Goal: Task Accomplishment & Management: Manage account settings

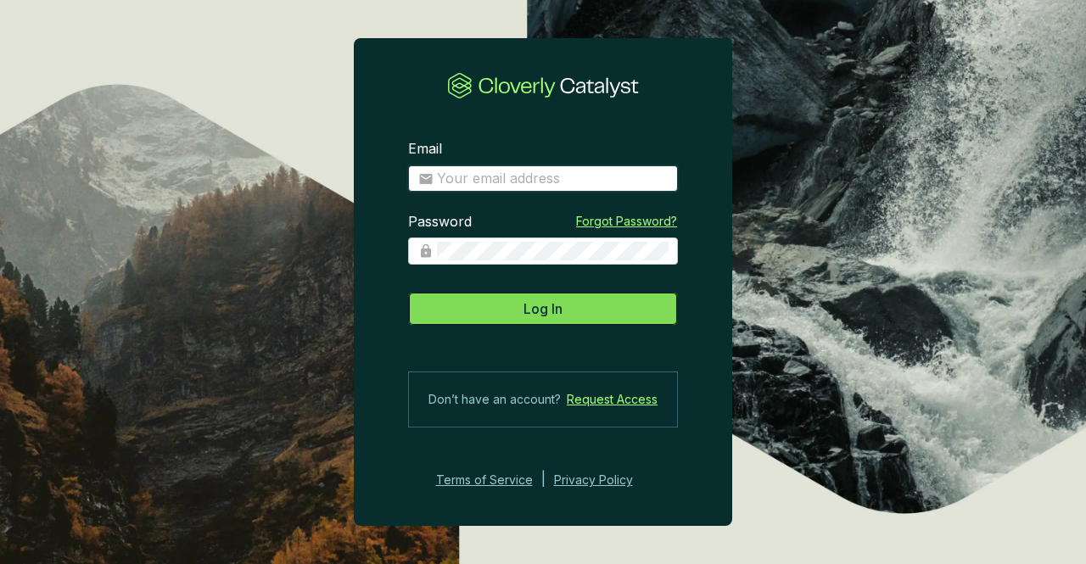
type input "[EMAIL_ADDRESS][DOMAIN_NAME]"
click at [562, 312] on span "Log In" at bounding box center [542, 309] width 39 height 20
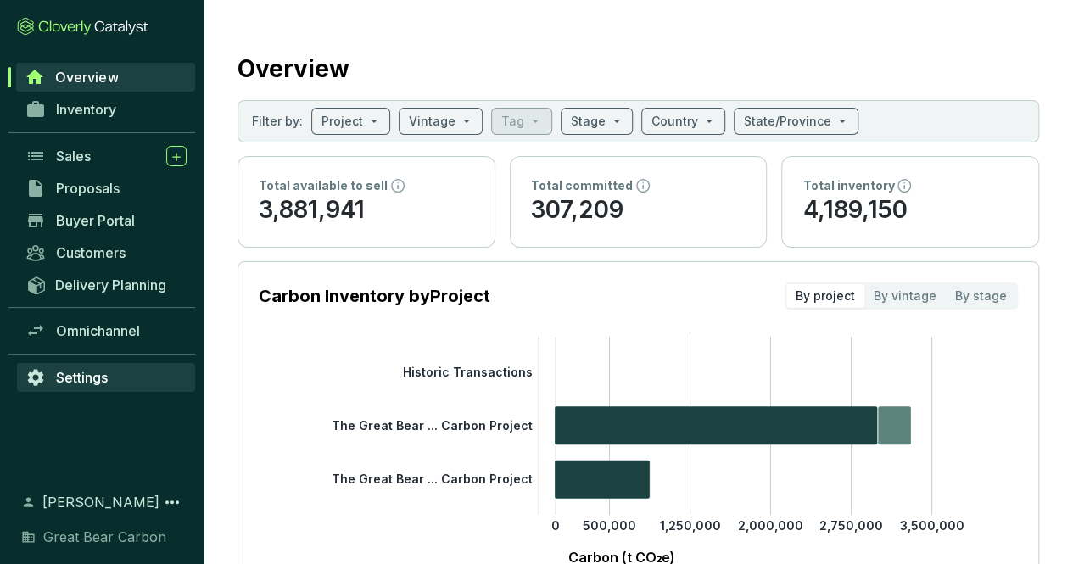
click at [87, 373] on span "Settings" at bounding box center [82, 377] width 52 height 17
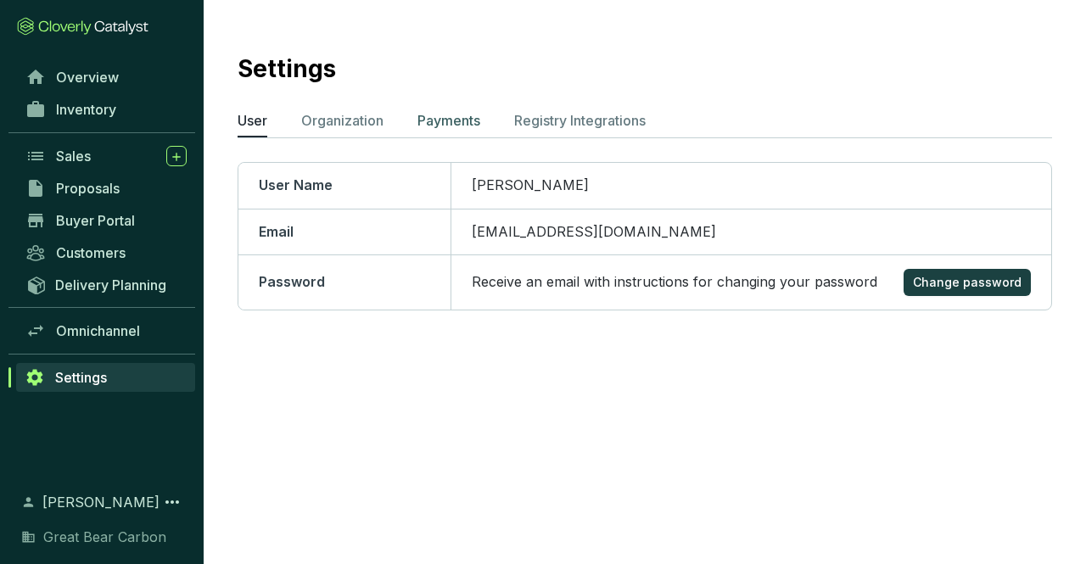
click at [469, 125] on p "Payments" at bounding box center [448, 120] width 63 height 20
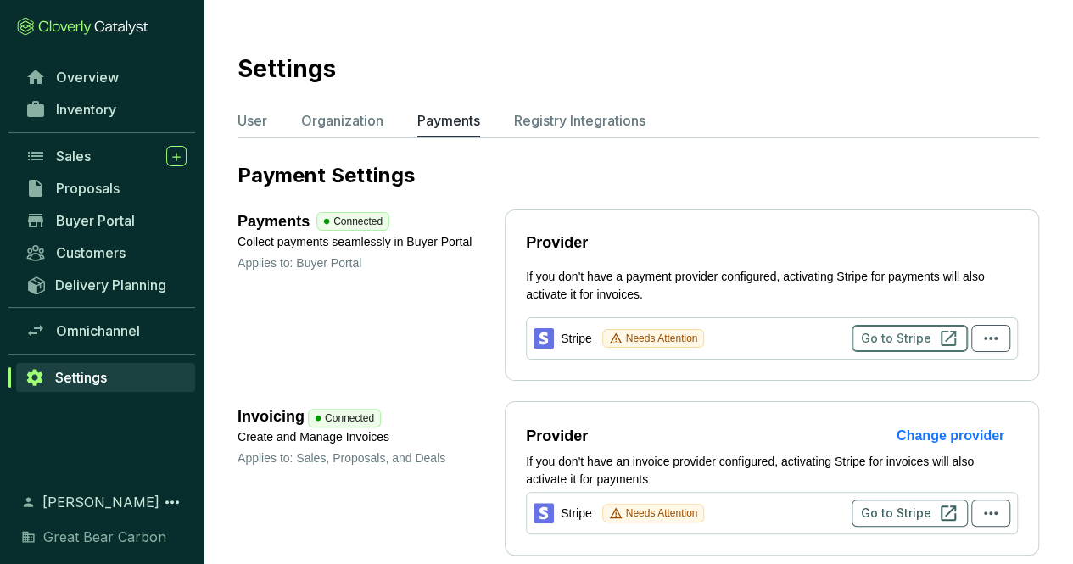
click at [880, 336] on span "Go to Stripe" at bounding box center [896, 338] width 70 height 17
click at [87, 151] on span "Sales" at bounding box center [73, 156] width 35 height 17
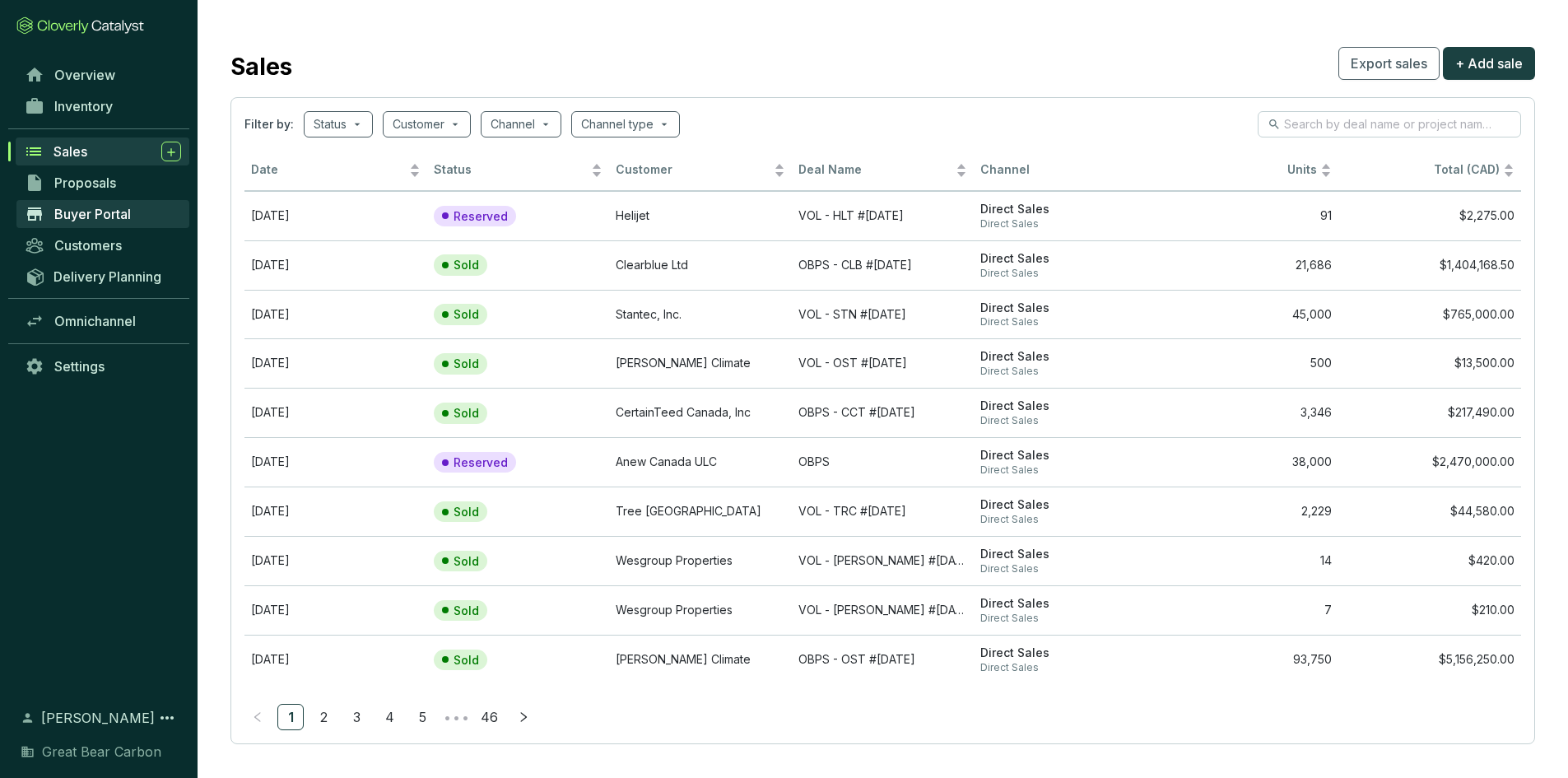
click at [131, 217] on span "Buyer Portal" at bounding box center [92, 213] width 77 height 16
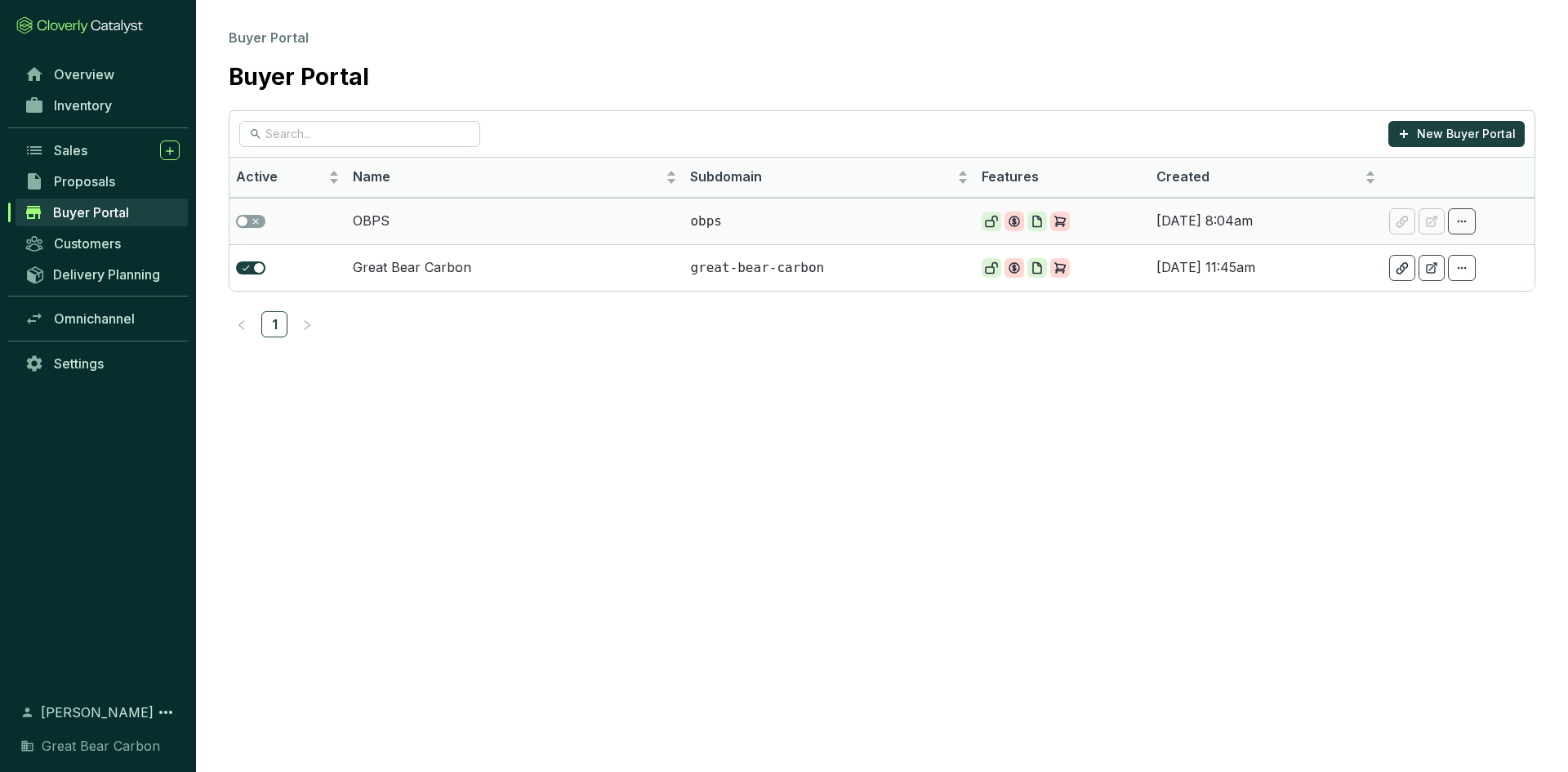
click at [369, 218] on td "OBPS" at bounding box center [515, 220] width 338 height 46
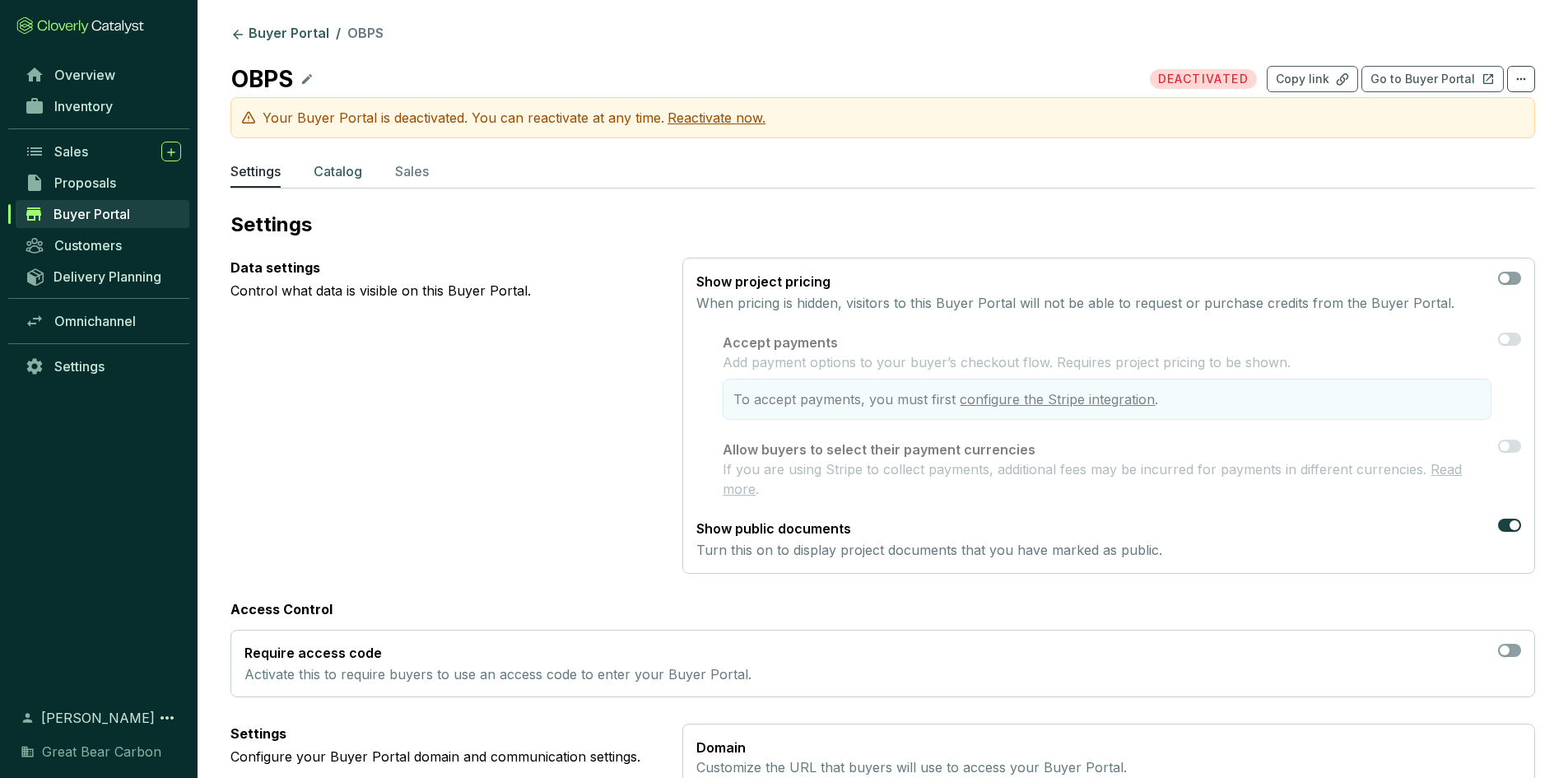
click at [327, 175] on p "Catalog" at bounding box center [338, 171] width 49 height 19
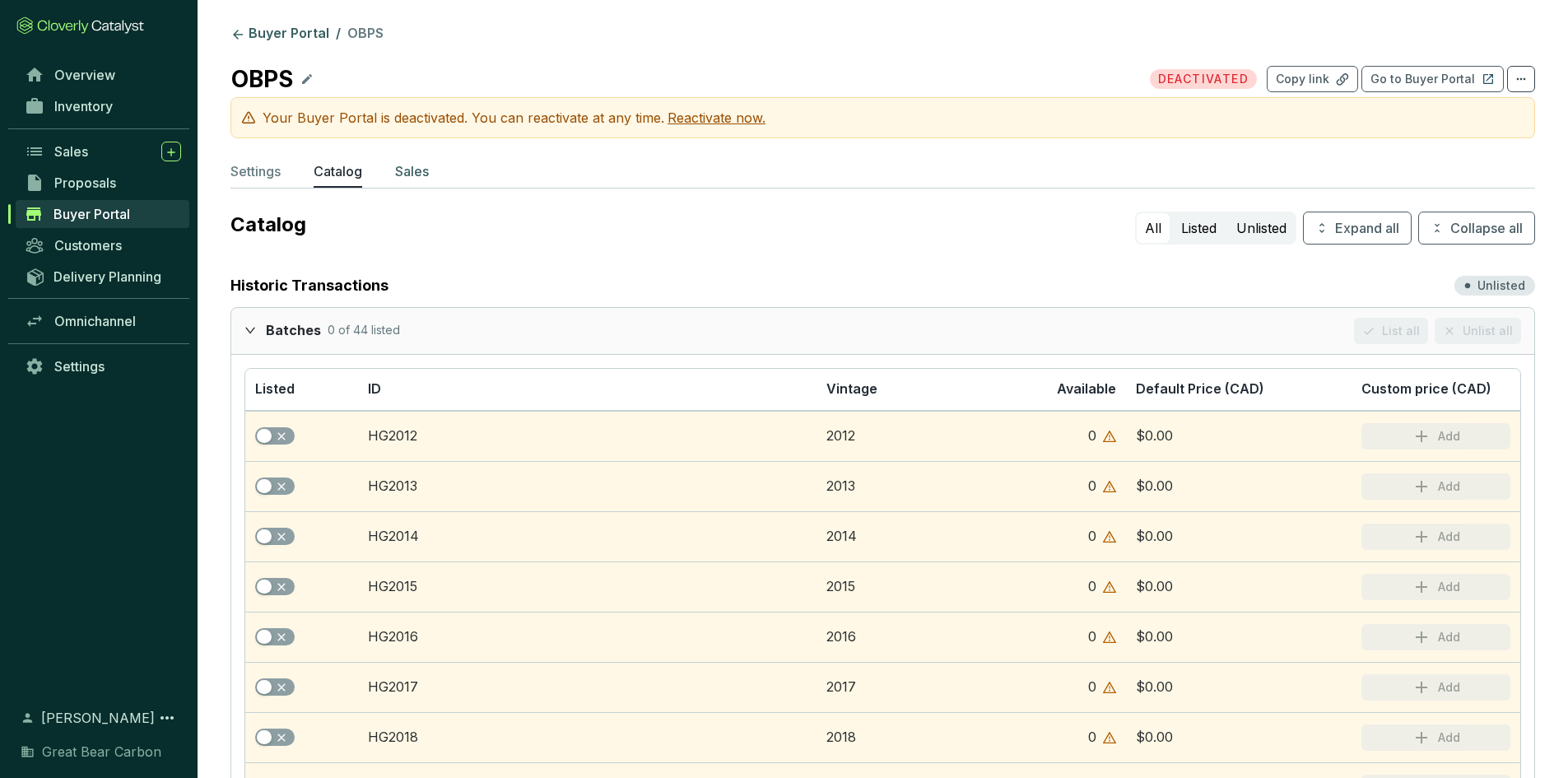
click at [417, 174] on p "Sales" at bounding box center [411, 171] width 34 height 19
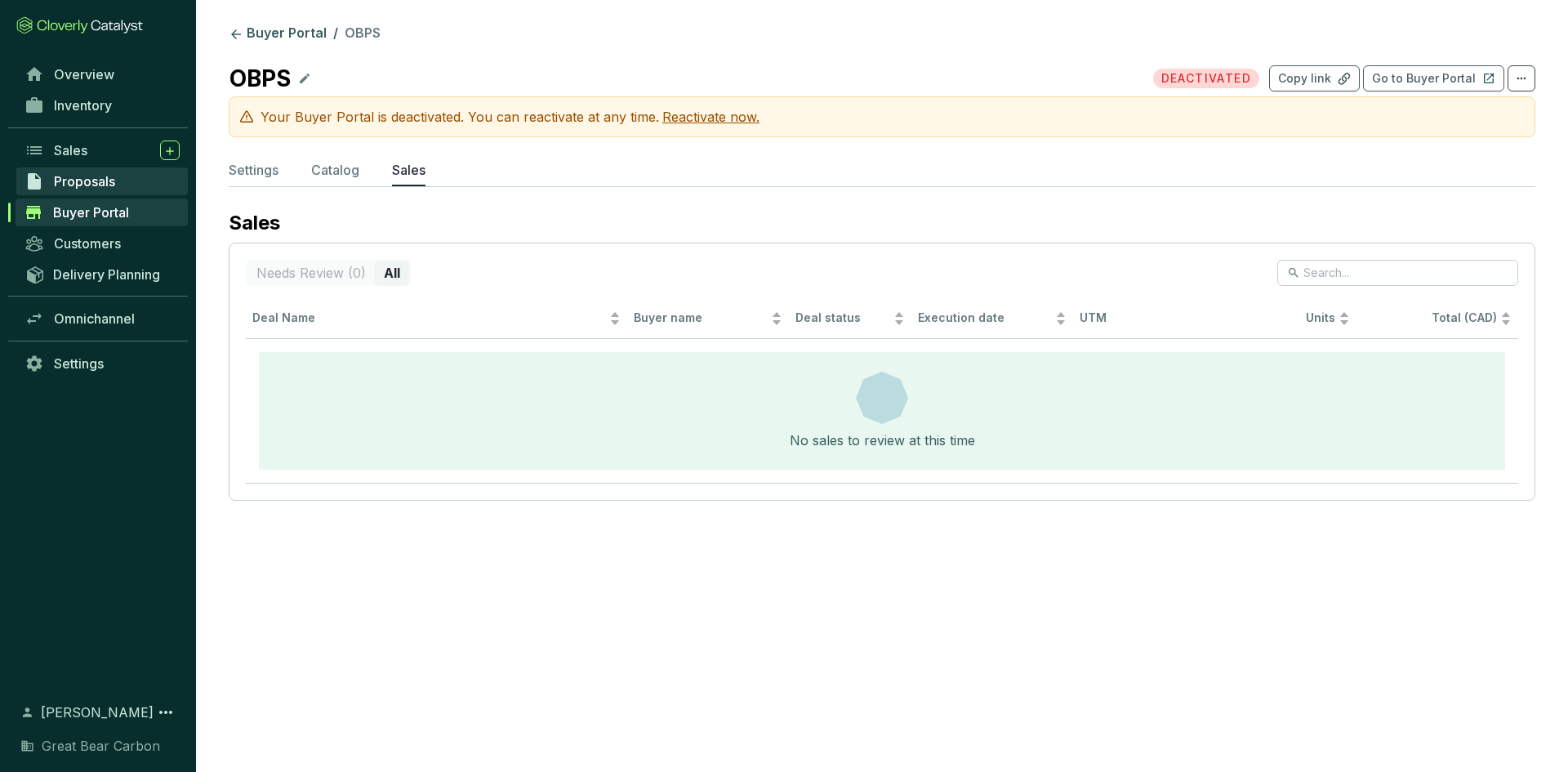
click at [106, 183] on span "Proposals" at bounding box center [85, 181] width 62 height 16
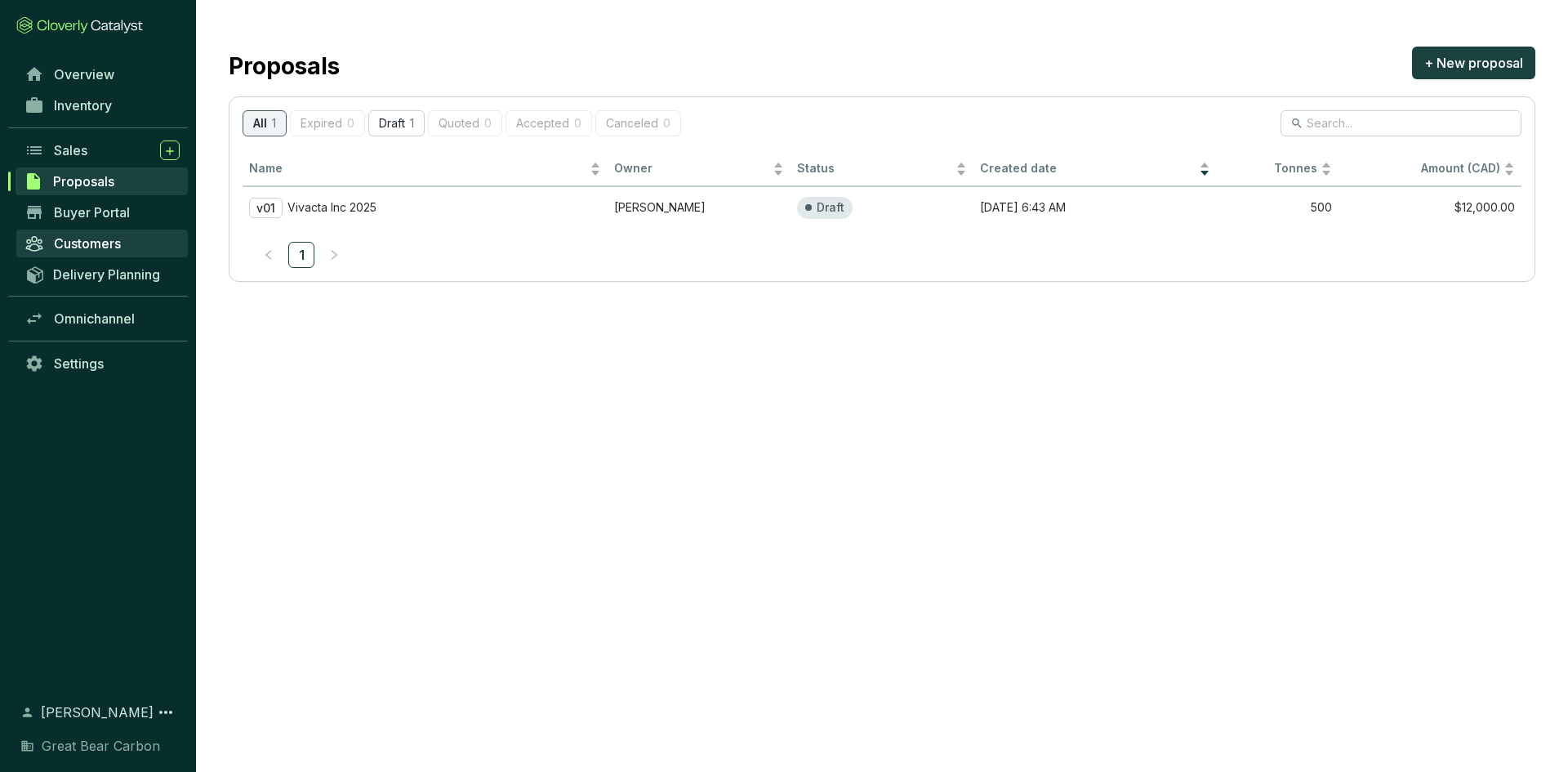
click at [58, 241] on span "Customers" at bounding box center [88, 243] width 67 height 16
